Goal: Transaction & Acquisition: Purchase product/service

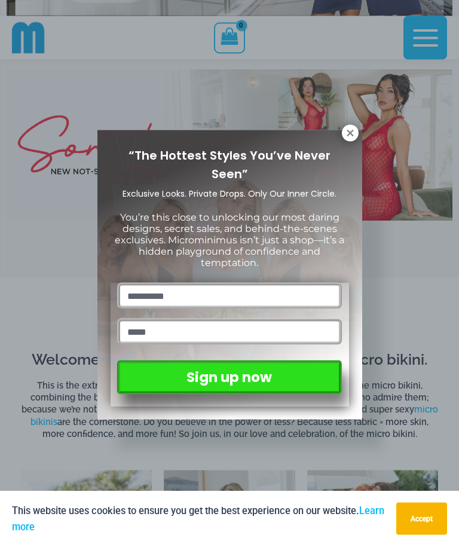
scroll to position [222, 0]
click at [351, 133] on icon at bounding box center [350, 133] width 7 height 7
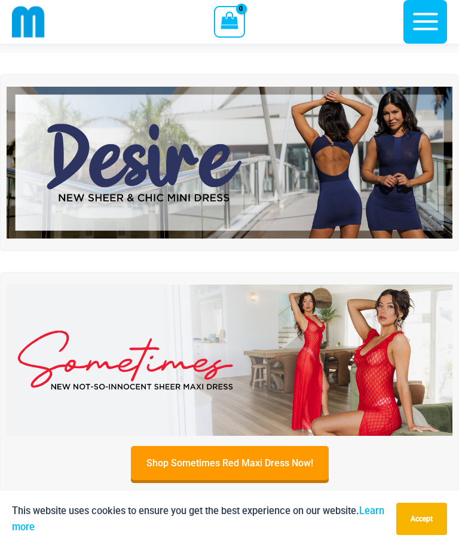
scroll to position [0, 0]
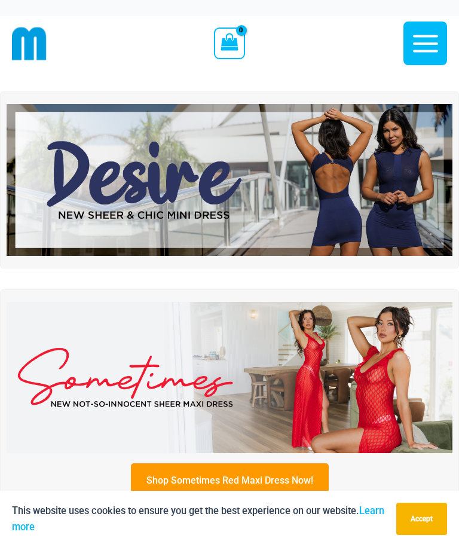
click at [416, 56] on icon "button" at bounding box center [426, 44] width 30 height 30
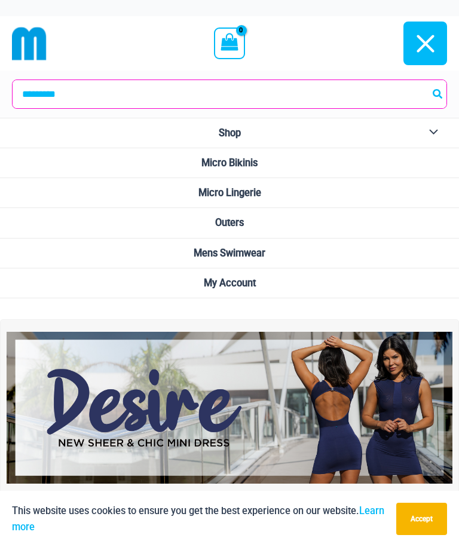
click at [254, 163] on span "Micro Bikinis" at bounding box center [230, 162] width 56 height 11
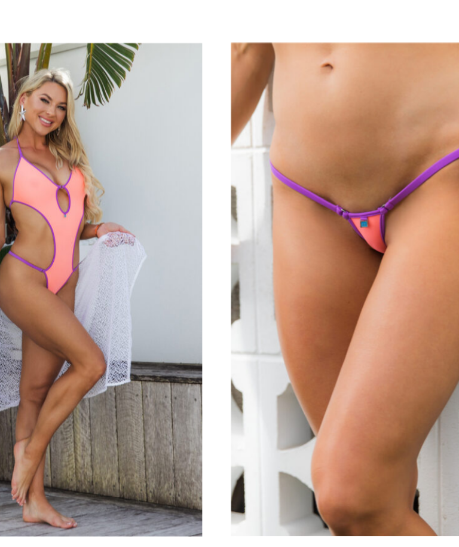
scroll to position [2133, 0]
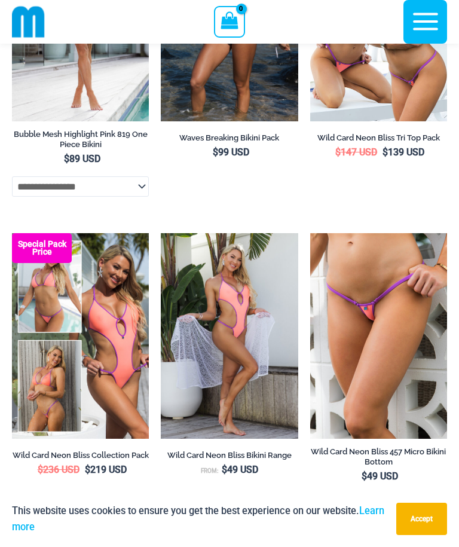
click at [226, 526] on li "Wild Card Neon Bliss Bikini Range From: $ 49 USD" at bounding box center [229, 379] width 137 height 293
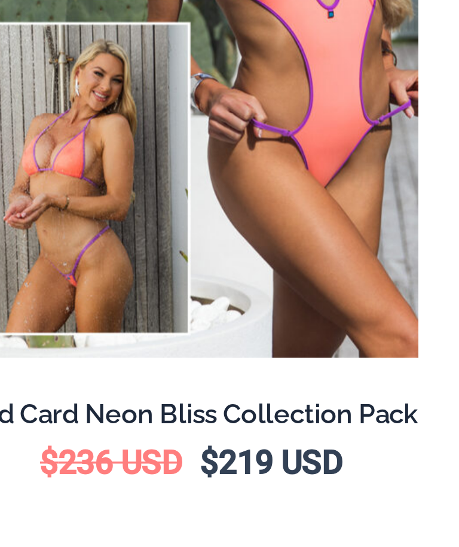
click at [35, 419] on h2 "Wild Card Neon Bliss Collection Pack" at bounding box center [80, 424] width 137 height 10
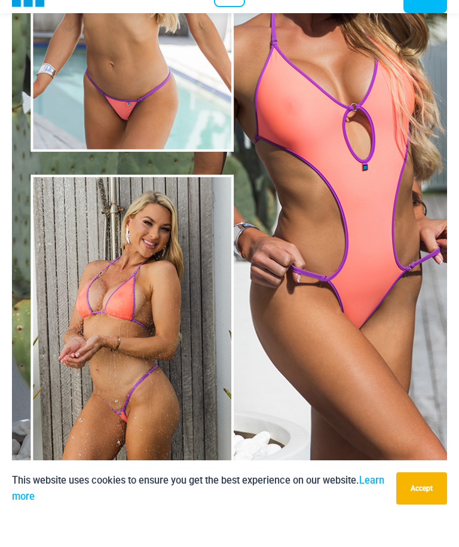
scroll to position [221, 0]
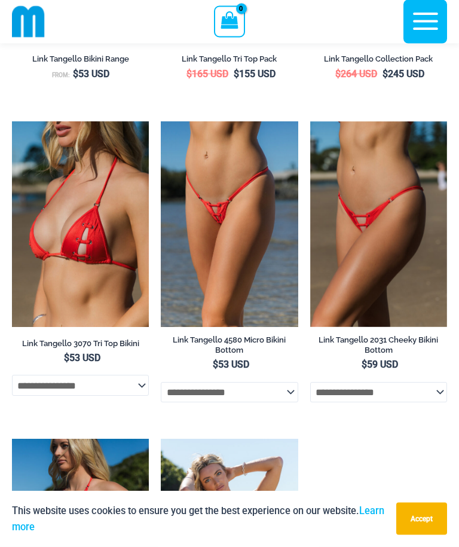
scroll to position [3130, 0]
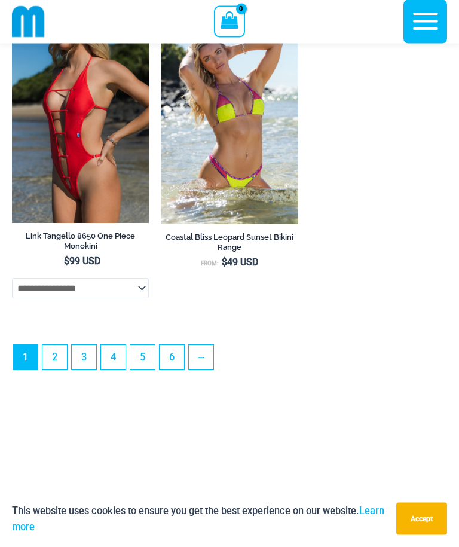
scroll to position [3593, 0]
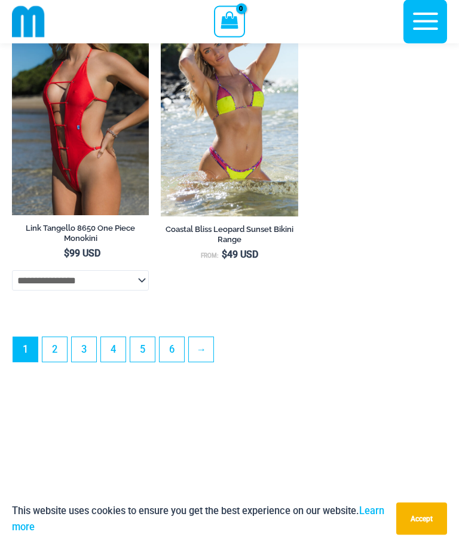
click at [202, 362] on link "→" at bounding box center [201, 350] width 25 height 25
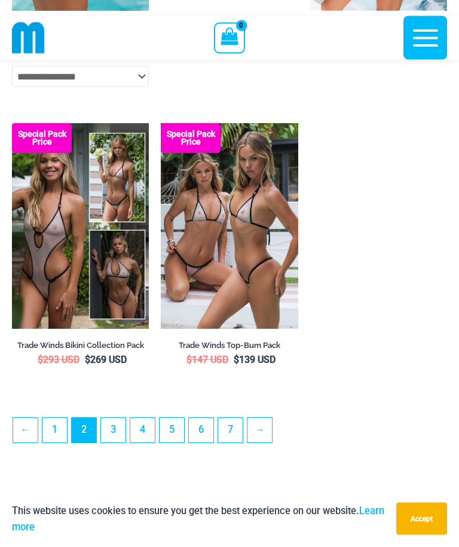
scroll to position [3178, 0]
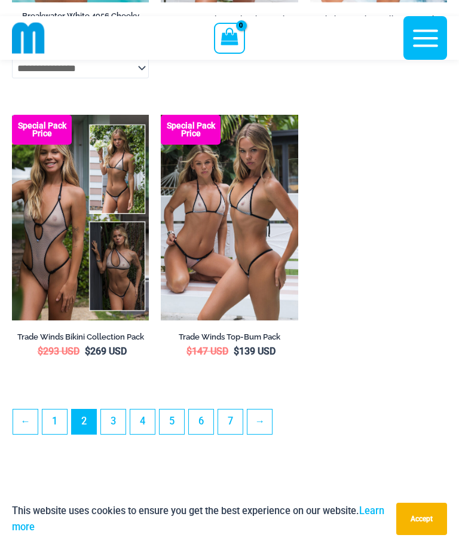
click at [260, 434] on link "→" at bounding box center [260, 422] width 25 height 25
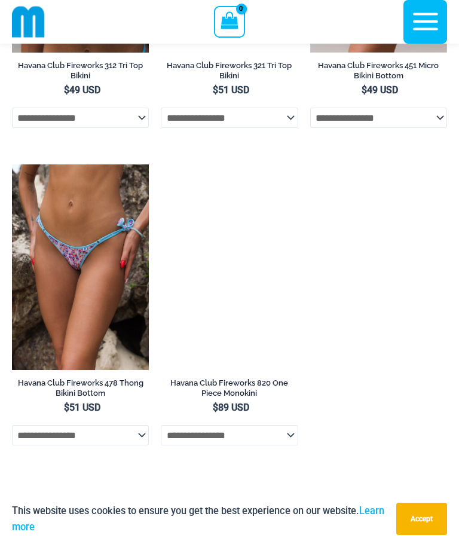
scroll to position [3175, 0]
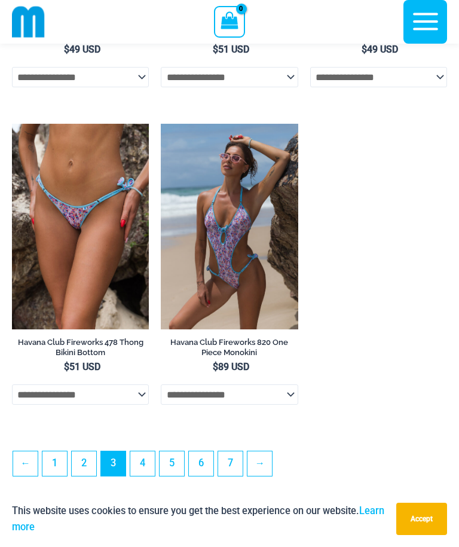
click at [264, 476] on link "→" at bounding box center [260, 463] width 25 height 25
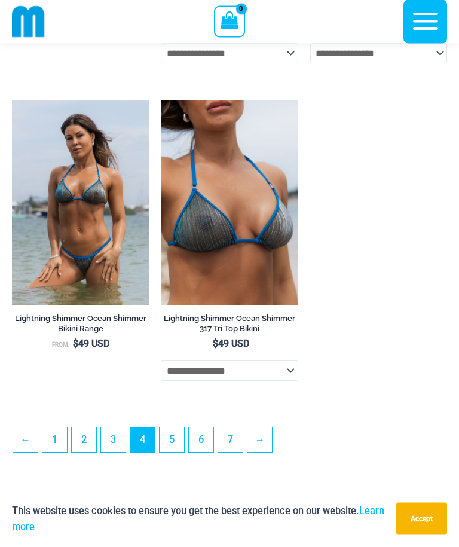
scroll to position [3206, 0]
click at [259, 452] on link "→" at bounding box center [260, 440] width 25 height 25
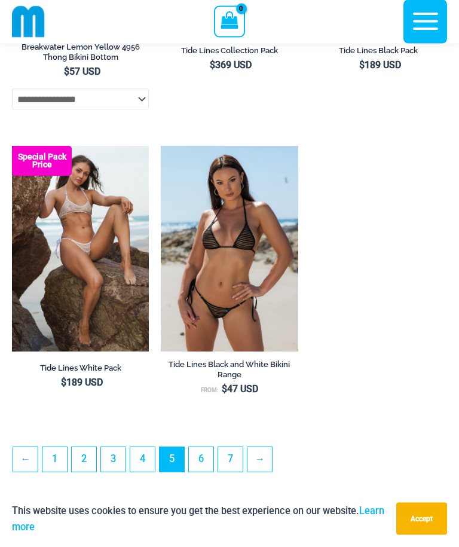
scroll to position [3125, 0]
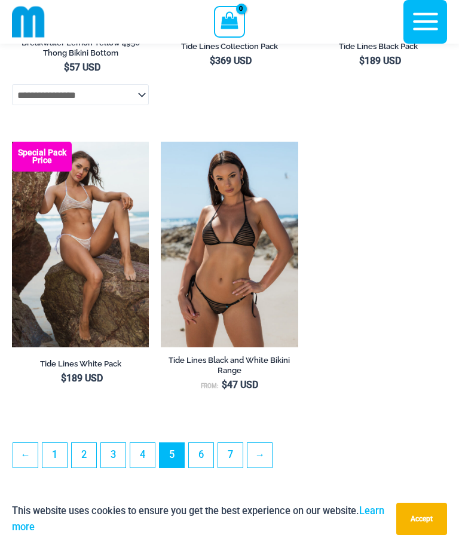
click at [260, 468] on link "→" at bounding box center [260, 455] width 25 height 25
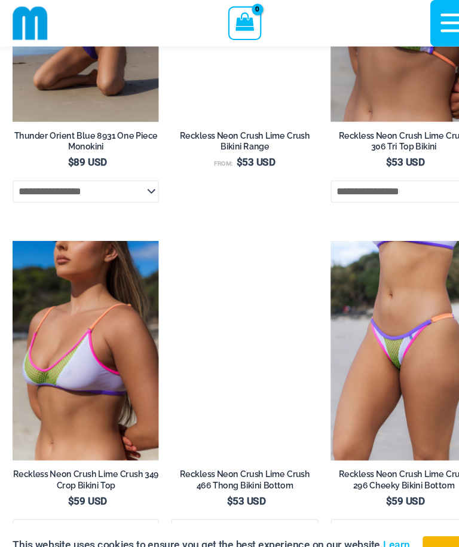
scroll to position [1194, 0]
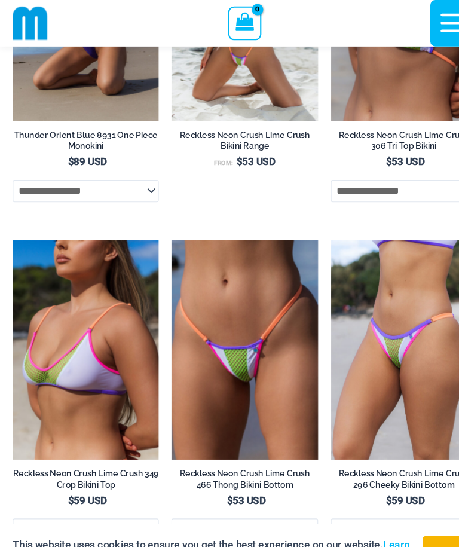
click at [161, 225] on img at bounding box center [161, 225] width 0 height 0
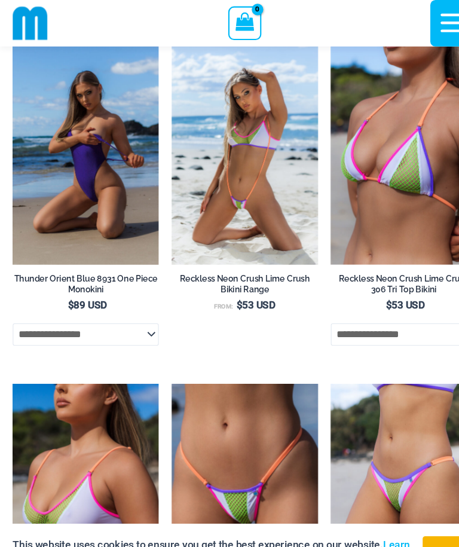
scroll to position [1055, 0]
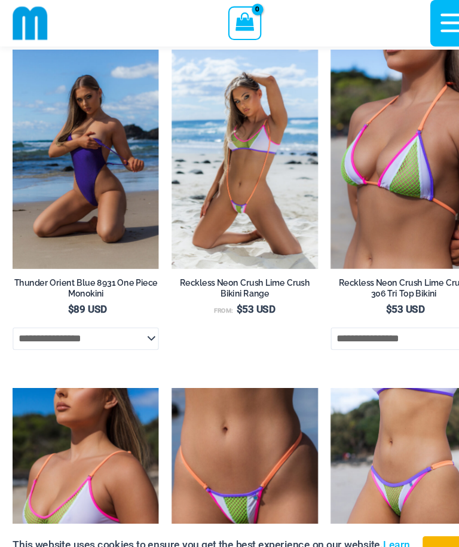
click at [161, 47] on img at bounding box center [161, 47] width 0 height 0
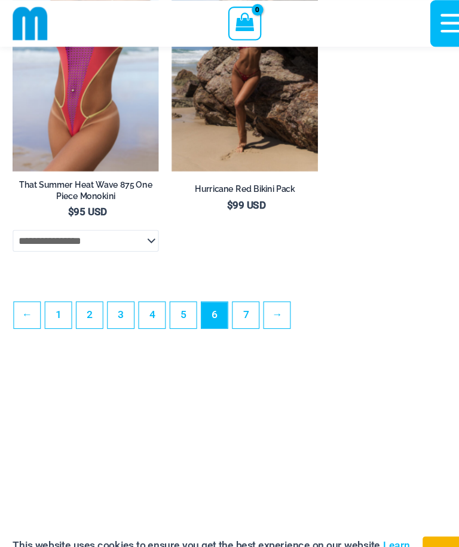
scroll to position [3371, 0]
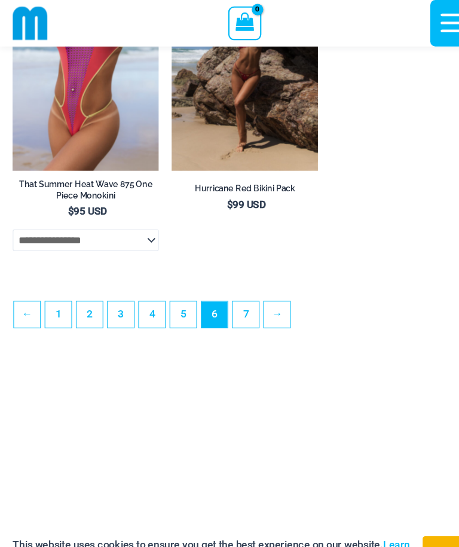
click at [264, 307] on link "→" at bounding box center [260, 295] width 25 height 25
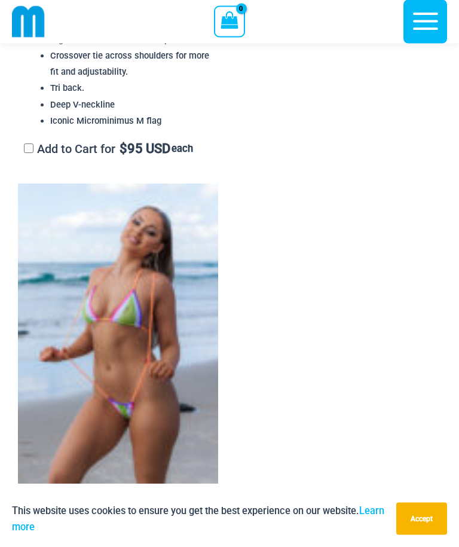
scroll to position [3915, 0]
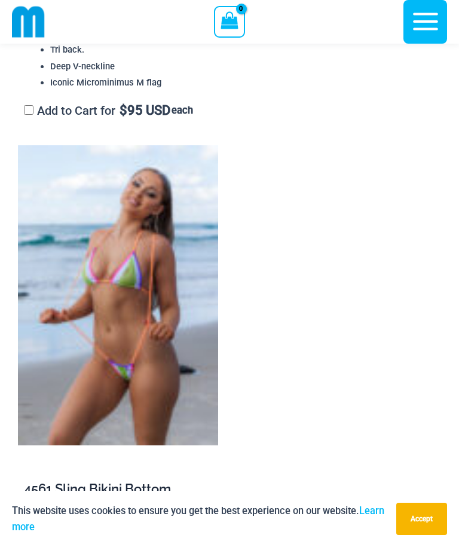
click at [136, 398] on img at bounding box center [118, 295] width 200 height 300
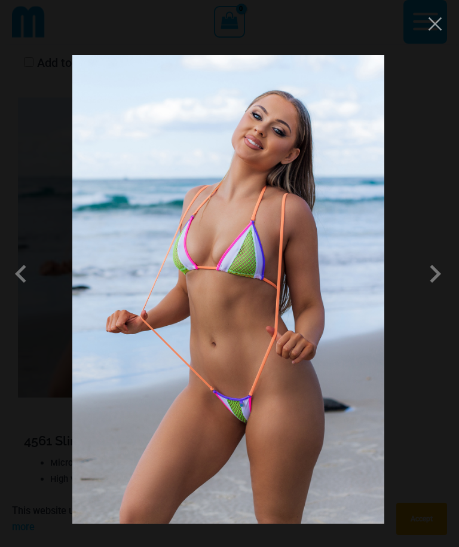
scroll to position [3962, 0]
click at [441, 292] on span at bounding box center [435, 274] width 36 height 36
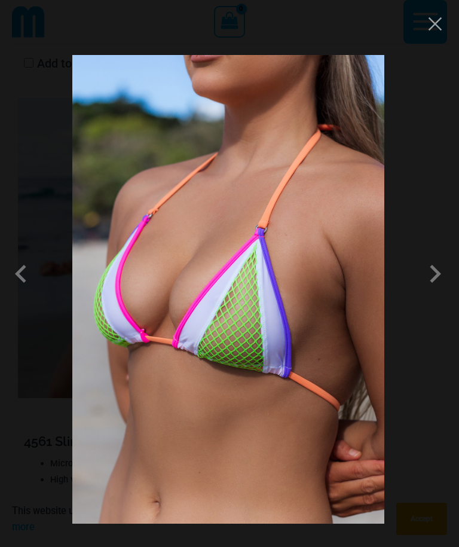
click at [439, 292] on span at bounding box center [435, 274] width 36 height 36
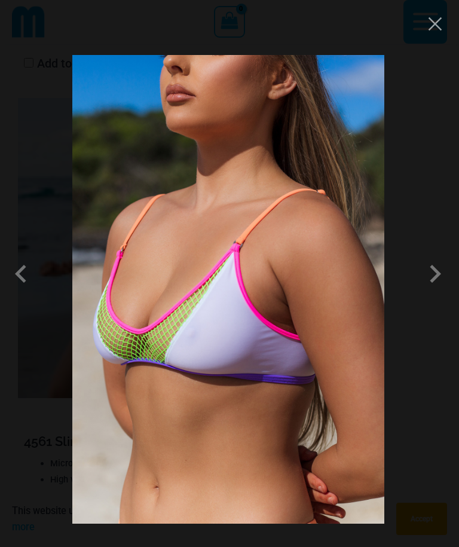
click at [438, 292] on span at bounding box center [435, 274] width 36 height 36
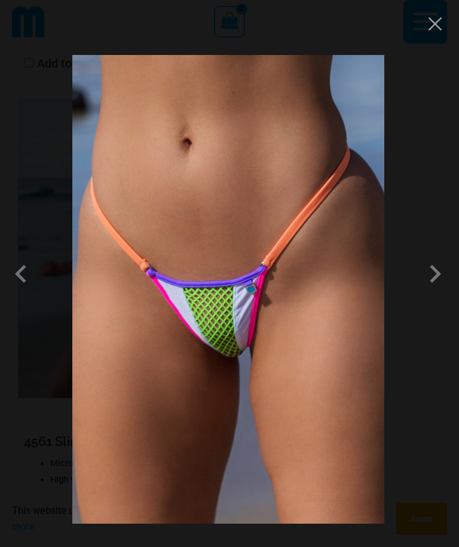
click at [431, 292] on span at bounding box center [435, 274] width 36 height 36
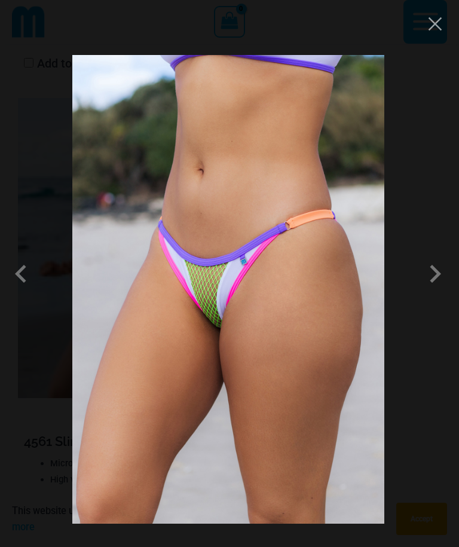
click at [440, 292] on span at bounding box center [435, 274] width 36 height 36
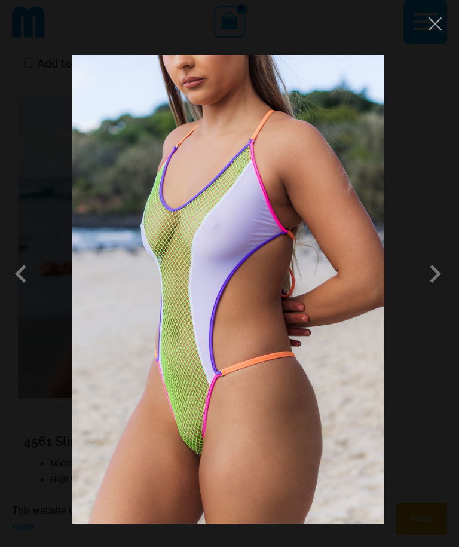
click at [437, 292] on span at bounding box center [435, 274] width 36 height 36
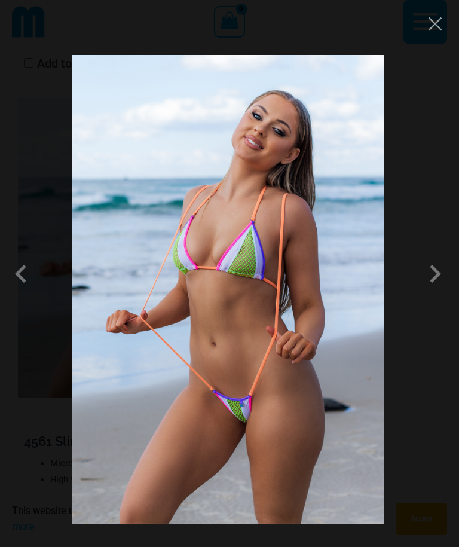
click at [441, 292] on span at bounding box center [435, 274] width 36 height 36
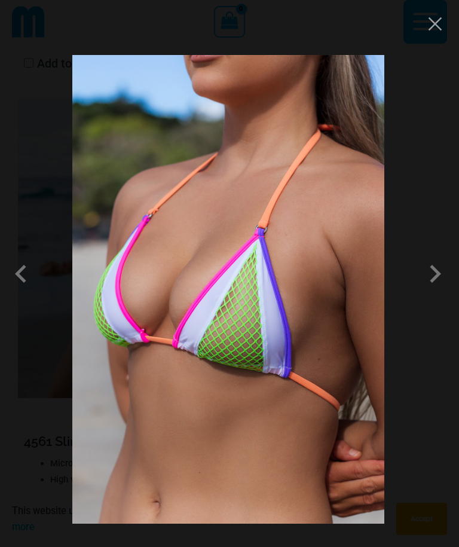
click at [428, 292] on span at bounding box center [435, 274] width 36 height 36
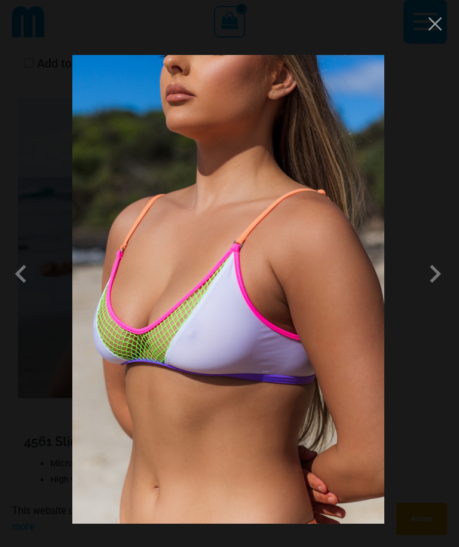
click at [441, 292] on span at bounding box center [435, 274] width 36 height 36
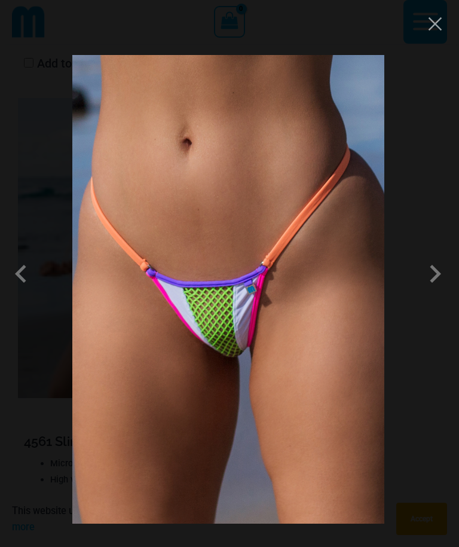
click at [441, 292] on span at bounding box center [435, 274] width 36 height 36
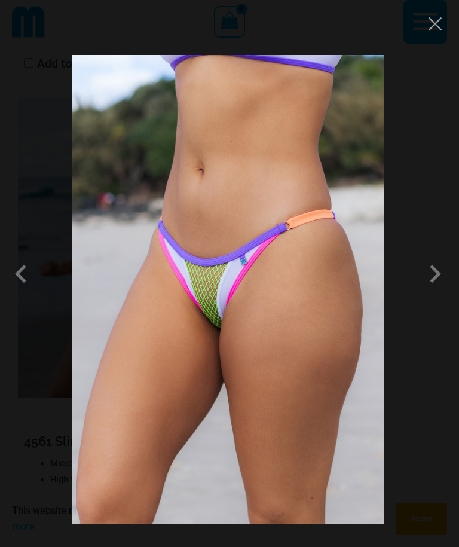
click at [435, 30] on button "Close" at bounding box center [435, 24] width 18 height 18
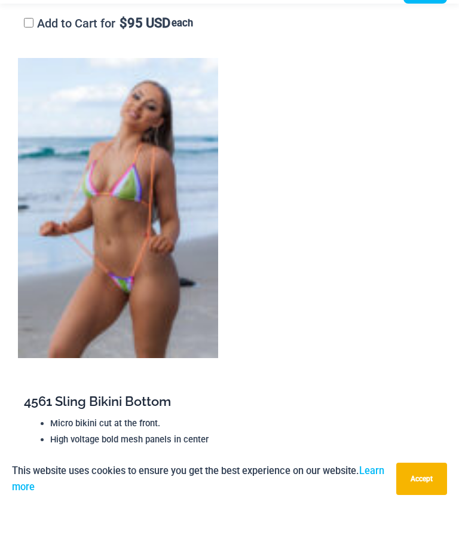
scroll to position [4002, 0]
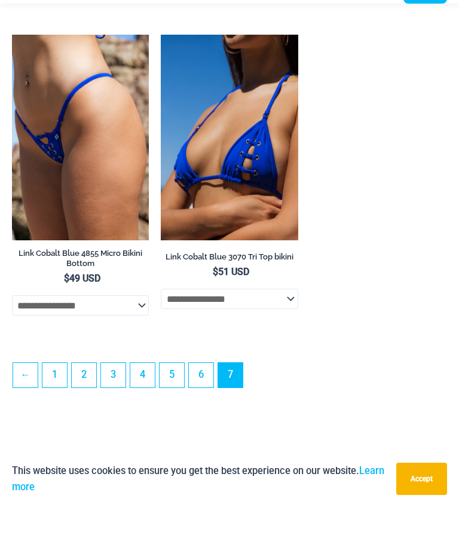
scroll to position [1987, 0]
